Goal: Task Accomplishment & Management: Manage account settings

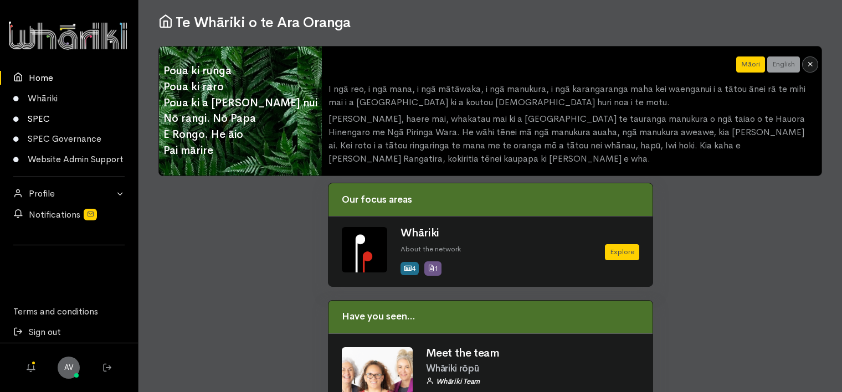
click at [45, 117] on link "SPEC" at bounding box center [69, 119] width 138 height 21
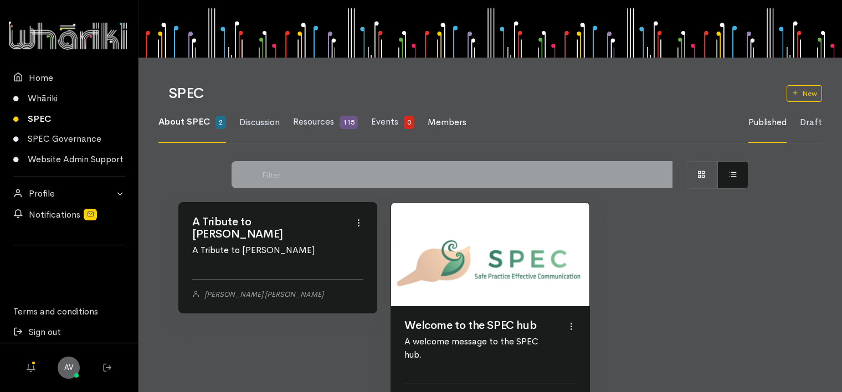
click at [457, 122] on span "Members" at bounding box center [447, 122] width 39 height 12
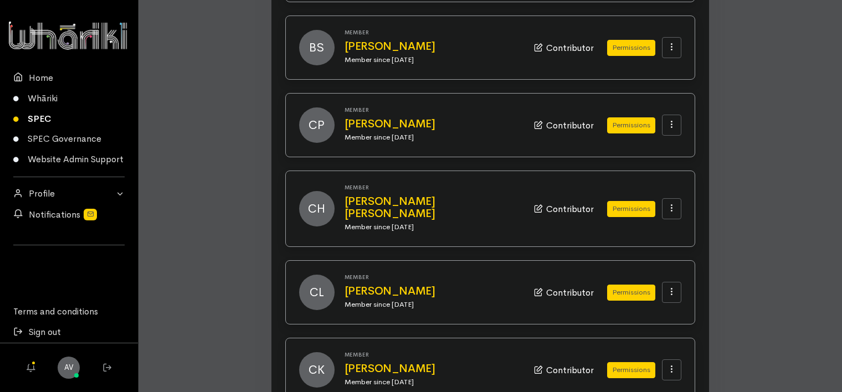
scroll to position [1122, 0]
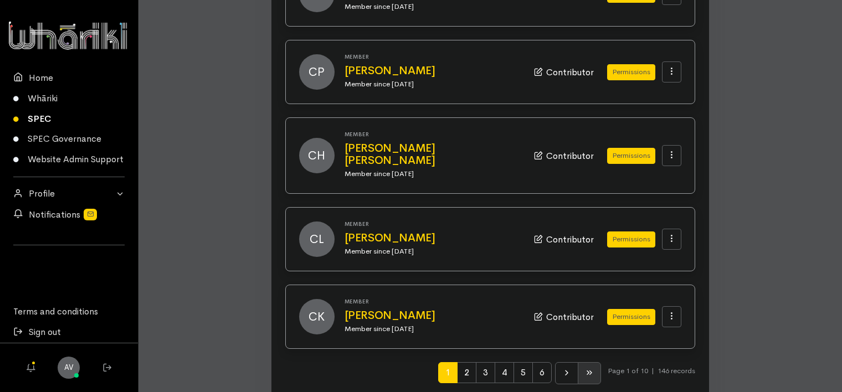
click at [585, 369] on icon at bounding box center [589, 373] width 9 height 9
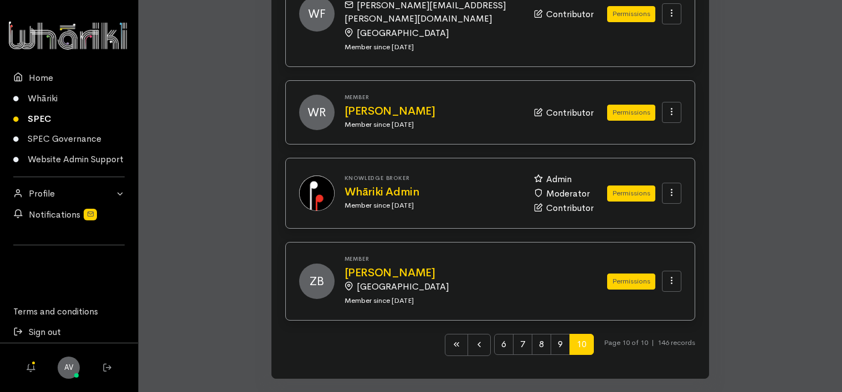
scroll to position [819, 0]
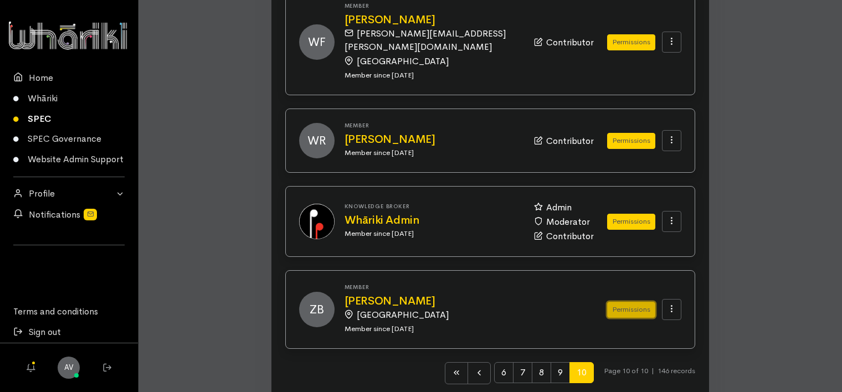
click at [637, 302] on button "Permissions" at bounding box center [631, 310] width 48 height 16
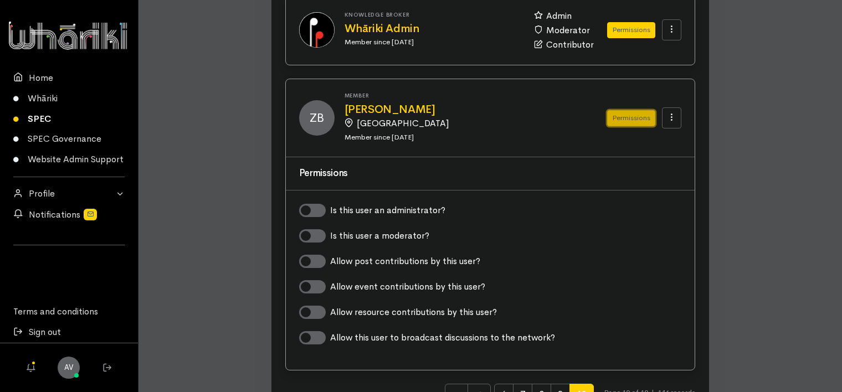
scroll to position [1033, 0]
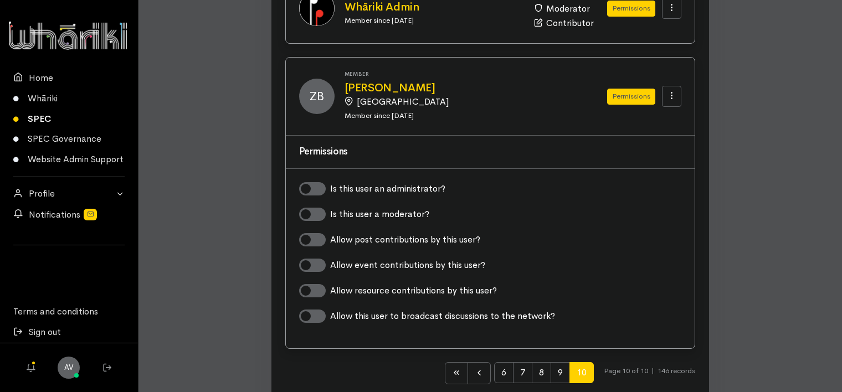
click at [330, 233] on label "Allow post contributions by this user?" at bounding box center [405, 239] width 150 height 13
click at [308, 233] on input "Allow post contributions by this user?" at bounding box center [303, 238] width 9 height 11
checkbox input "true"
click at [330, 259] on label "Allow event contributions by this user?" at bounding box center [407, 265] width 155 height 13
click at [308, 259] on input "Allow event contributions by this user?" at bounding box center [303, 264] width 9 height 11
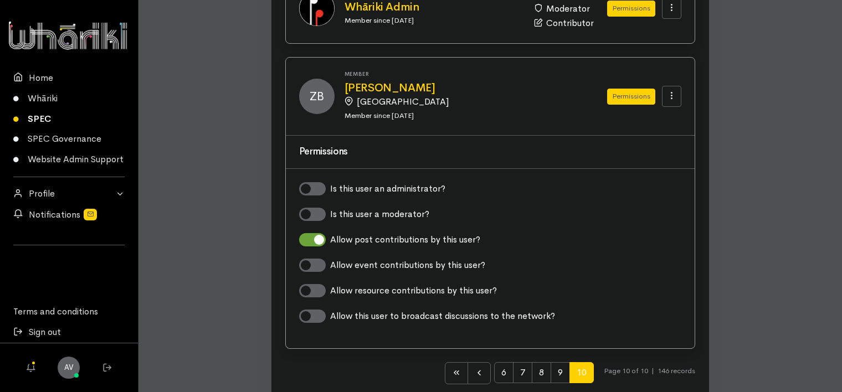
checkbox input "true"
click at [330, 284] on label "Allow resource contributions by this user?" at bounding box center [413, 290] width 167 height 13
click at [308, 284] on input "Allow resource contributions by this user?" at bounding box center [303, 289] width 9 height 11
checkbox input "true"
click at [452, 369] on icon at bounding box center [456, 373] width 9 height 9
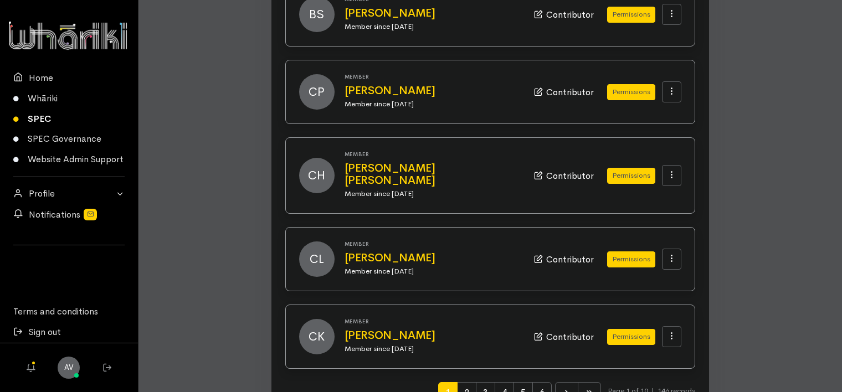
scroll to position [1122, 0]
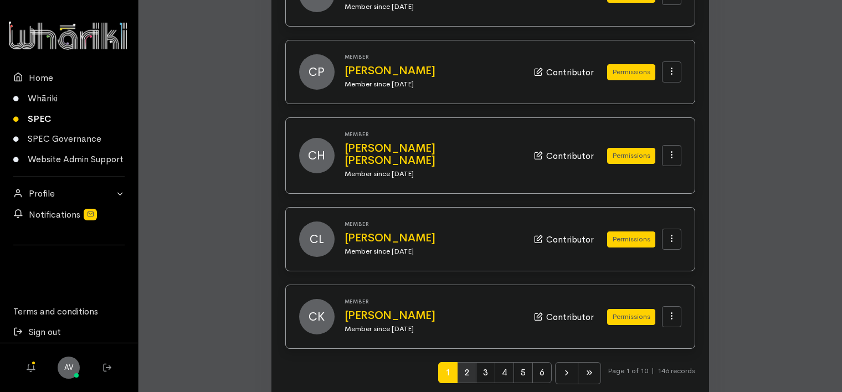
click at [465, 362] on span "2" at bounding box center [466, 372] width 19 height 21
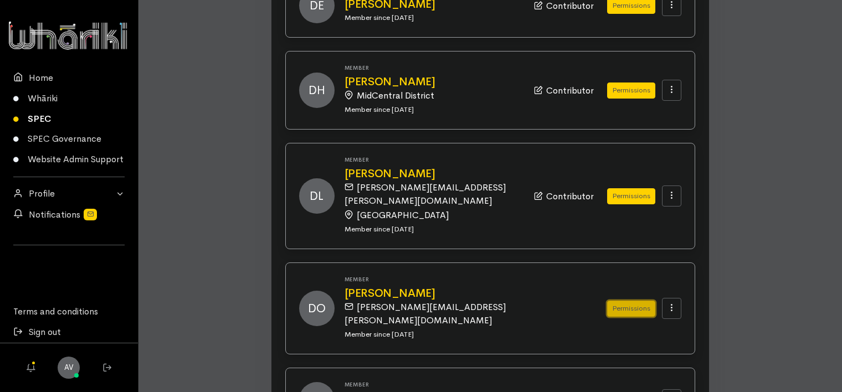
click at [631, 301] on button "Permissions" at bounding box center [631, 309] width 48 height 16
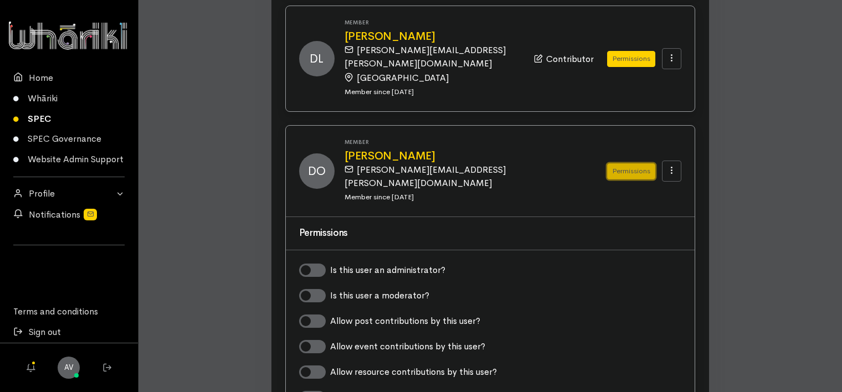
scroll to position [1288, 0]
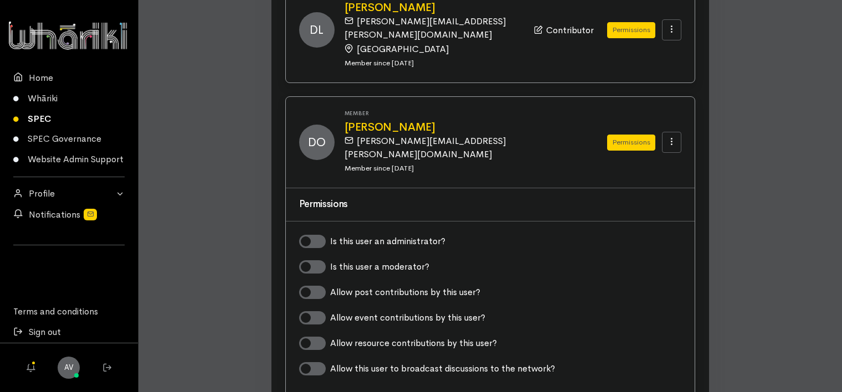
click at [330, 286] on label "Allow post contributions by this user?" at bounding box center [405, 292] width 150 height 13
click at [308, 286] on input "Allow post contributions by this user?" at bounding box center [303, 291] width 9 height 11
checkbox input "true"
click at [330, 311] on label "Allow event contributions by this user?" at bounding box center [407, 317] width 155 height 13
click at [308, 311] on input "Allow event contributions by this user?" at bounding box center [303, 316] width 9 height 11
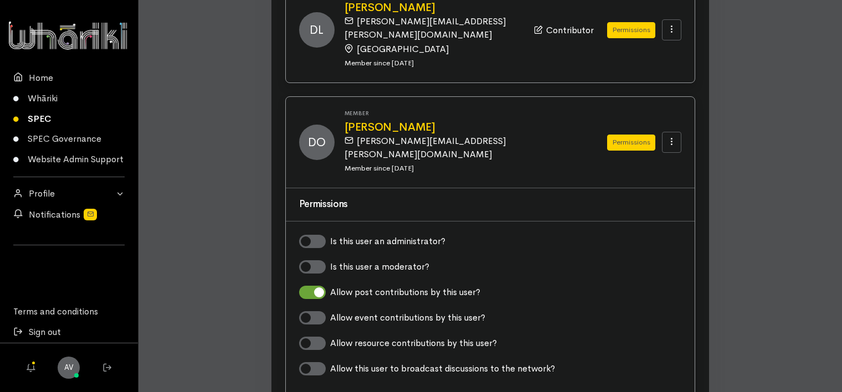
checkbox input "true"
click at [330, 337] on label "Allow resource contributions by this user?" at bounding box center [413, 343] width 167 height 13
click at [308, 337] on input "Allow resource contributions by this user?" at bounding box center [303, 342] width 9 height 11
checkbox input "true"
